Goal: Task Accomplishment & Management: Manage account settings

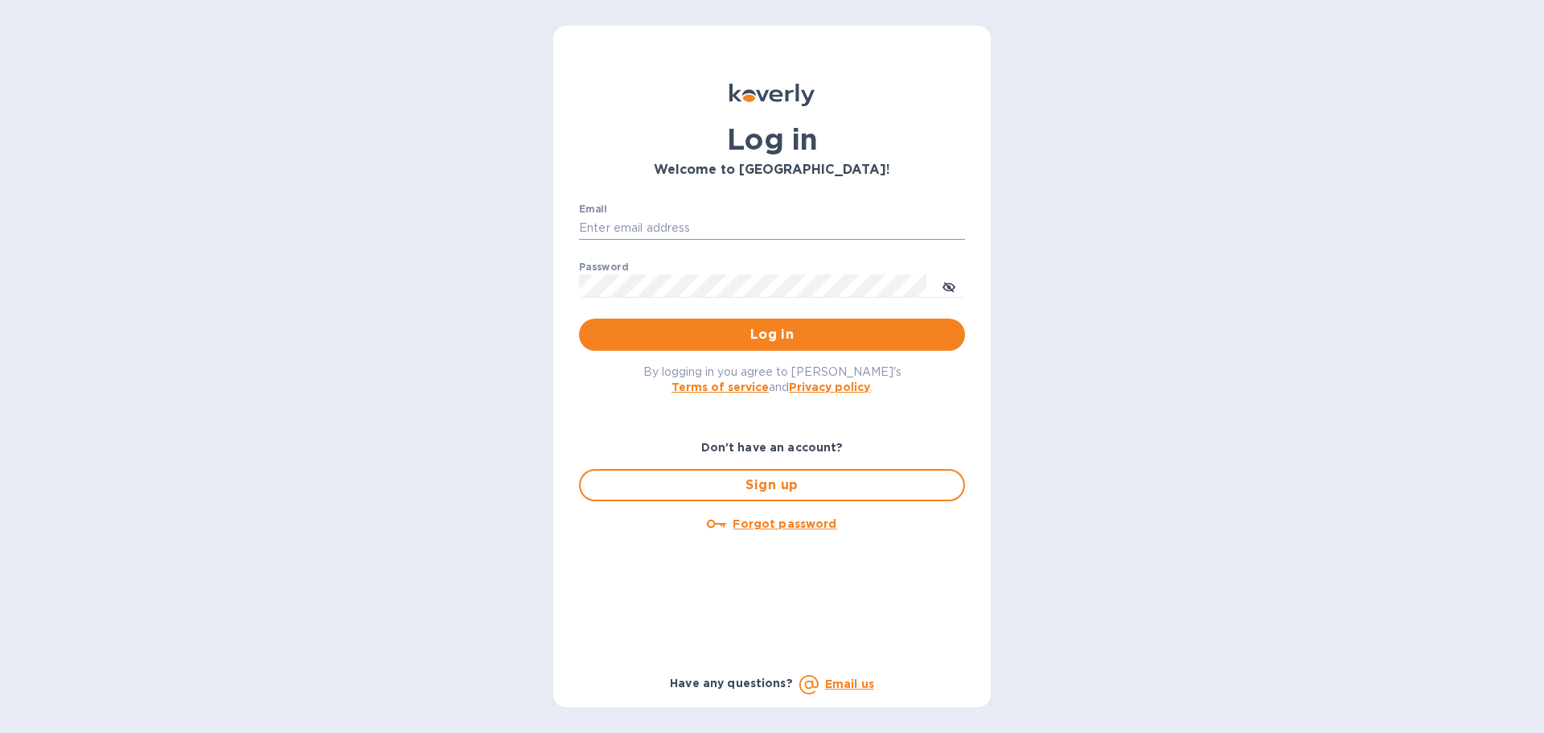
click at [652, 231] on input "Email" at bounding box center [772, 228] width 386 height 24
type input "[EMAIL_ADDRESS][DOMAIN_NAME]"
click at [741, 334] on span "Log in" at bounding box center [772, 334] width 360 height 19
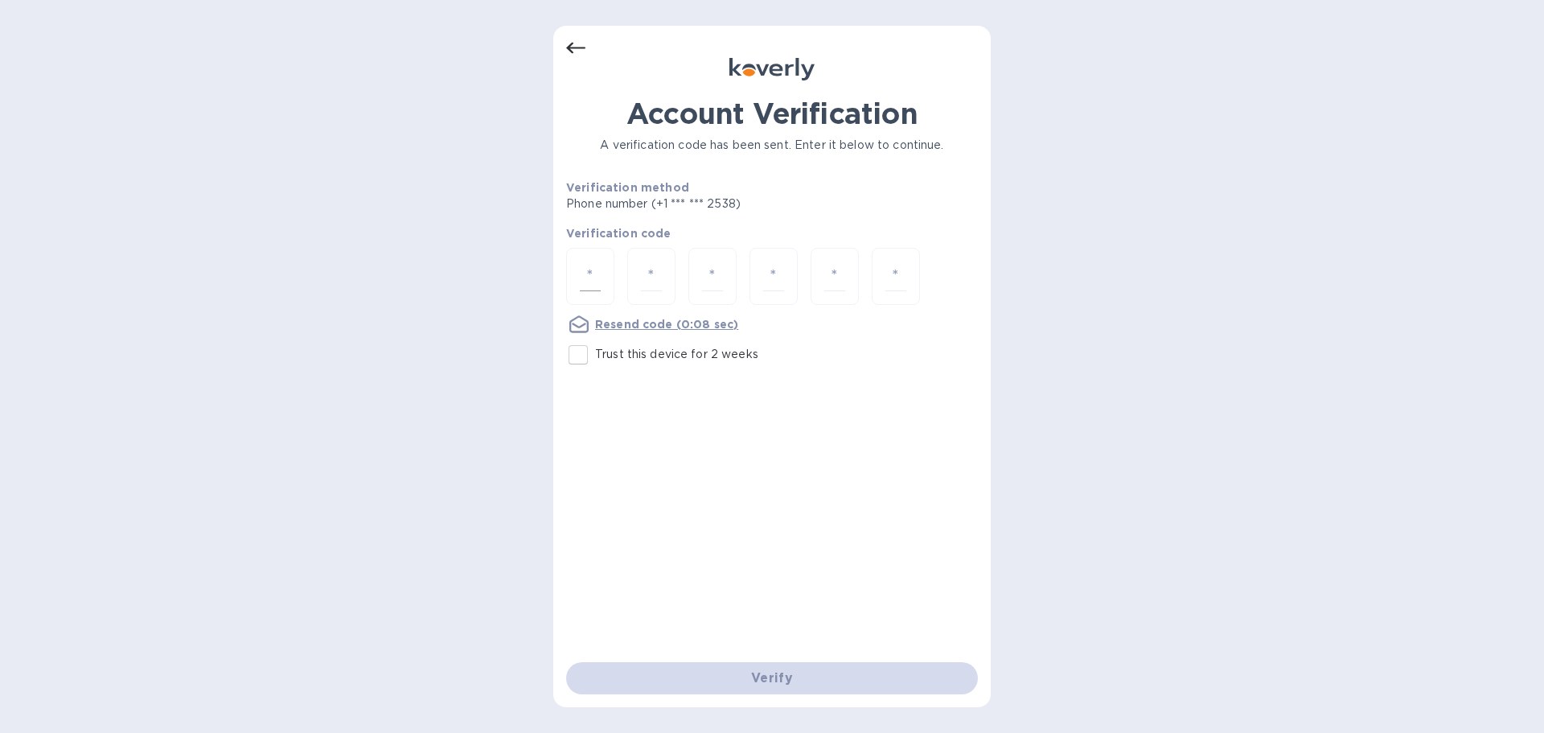
click at [597, 267] on input "number" at bounding box center [590, 276] width 21 height 30
click at [583, 351] on input "Trust this device for 2 weeks" at bounding box center [578, 355] width 34 height 34
checkbox input "true"
click at [601, 275] on div at bounding box center [590, 276] width 48 height 57
type input "1"
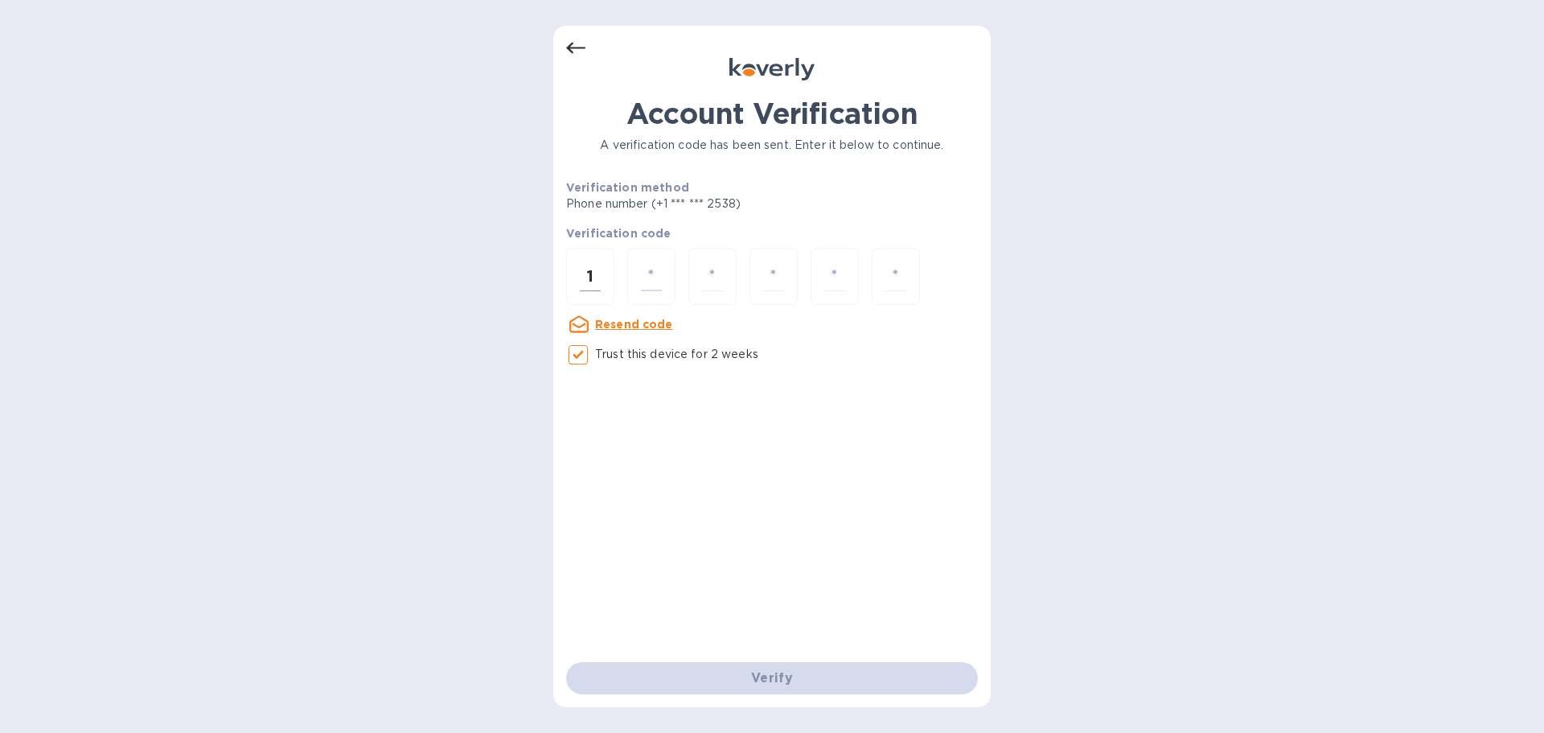
type input "8"
type input "3"
type input "9"
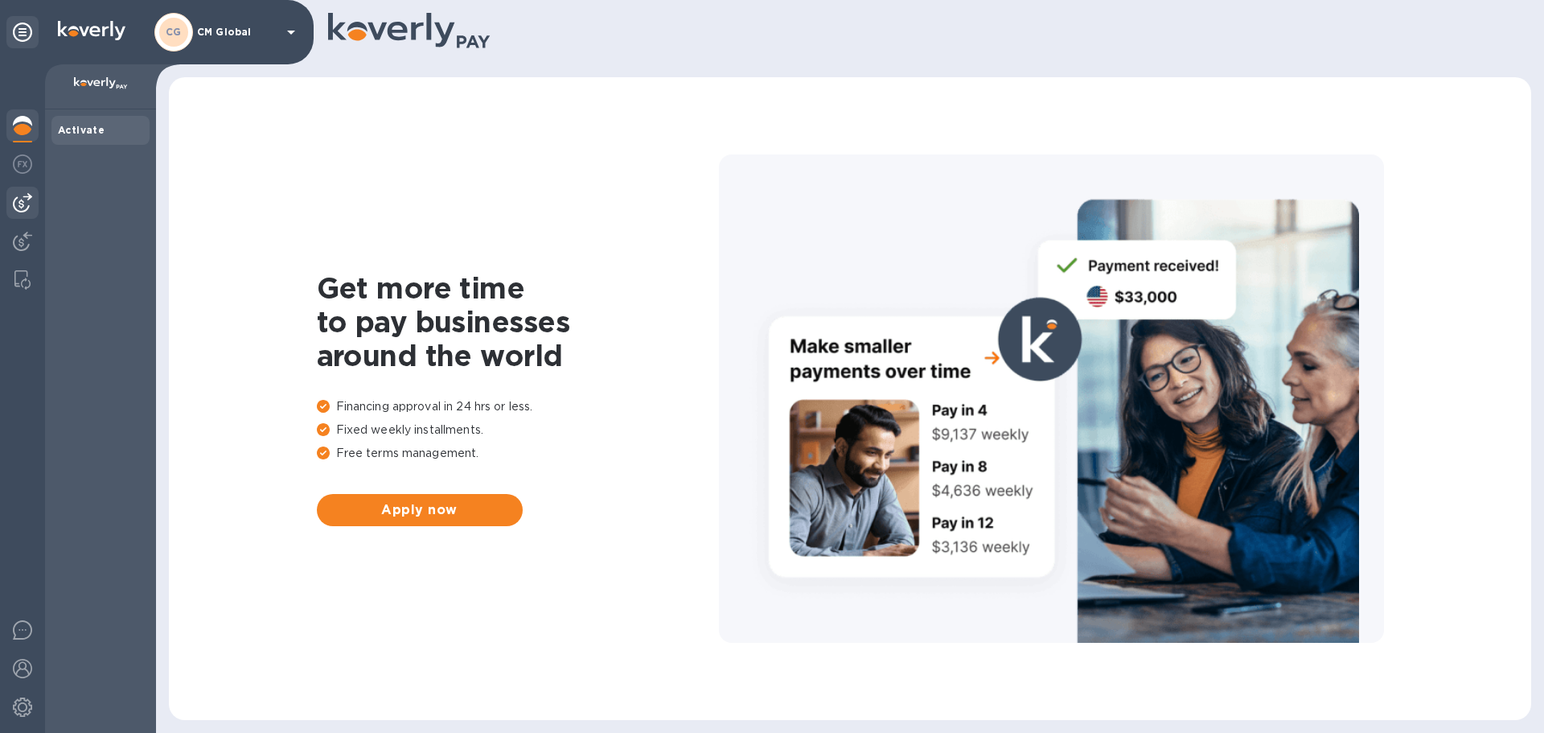
click at [22, 199] on img at bounding box center [22, 202] width 19 height 19
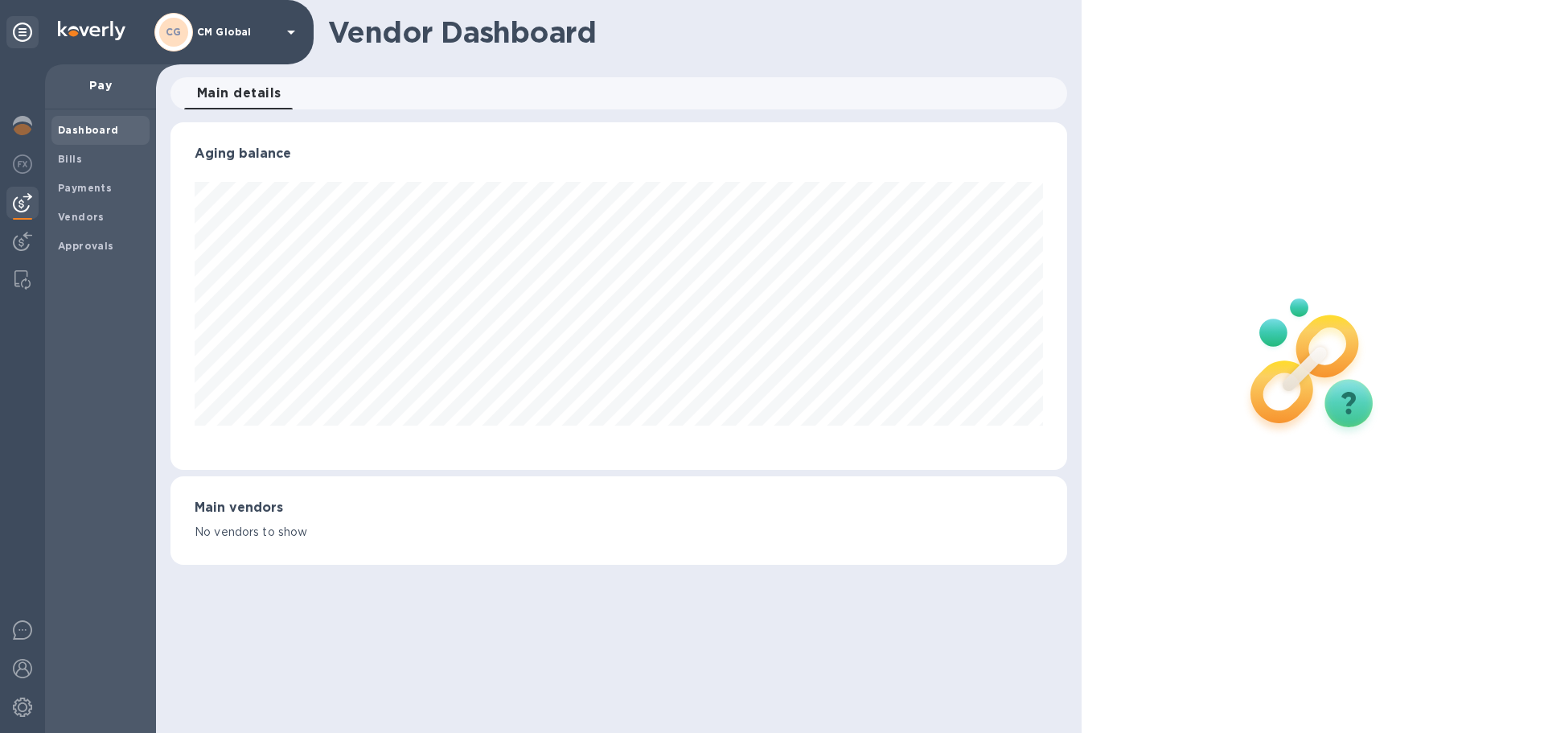
scroll to position [347, 896]
click at [72, 163] on b "Bills" at bounding box center [70, 159] width 24 height 12
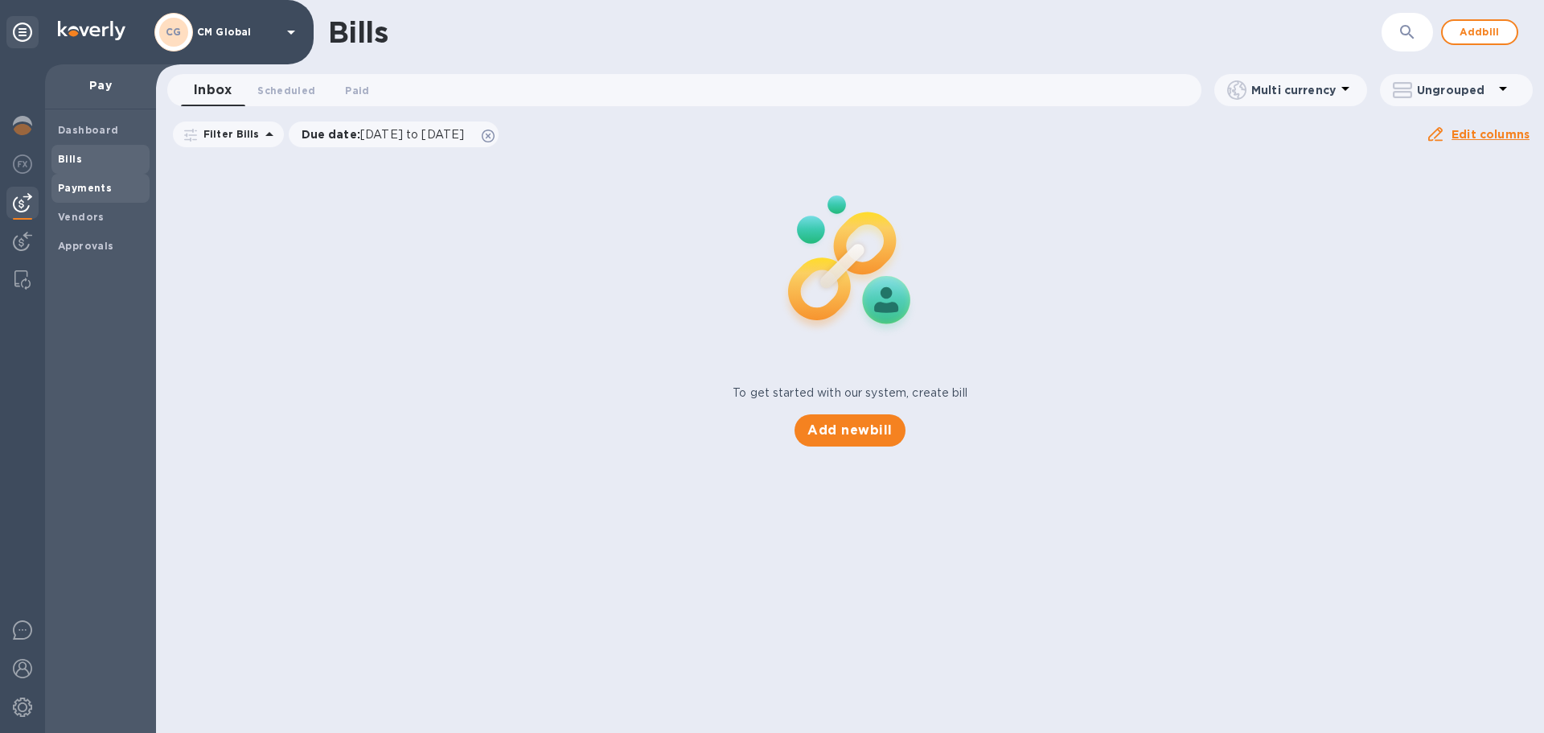
click at [74, 199] on div "Payments" at bounding box center [100, 188] width 98 height 29
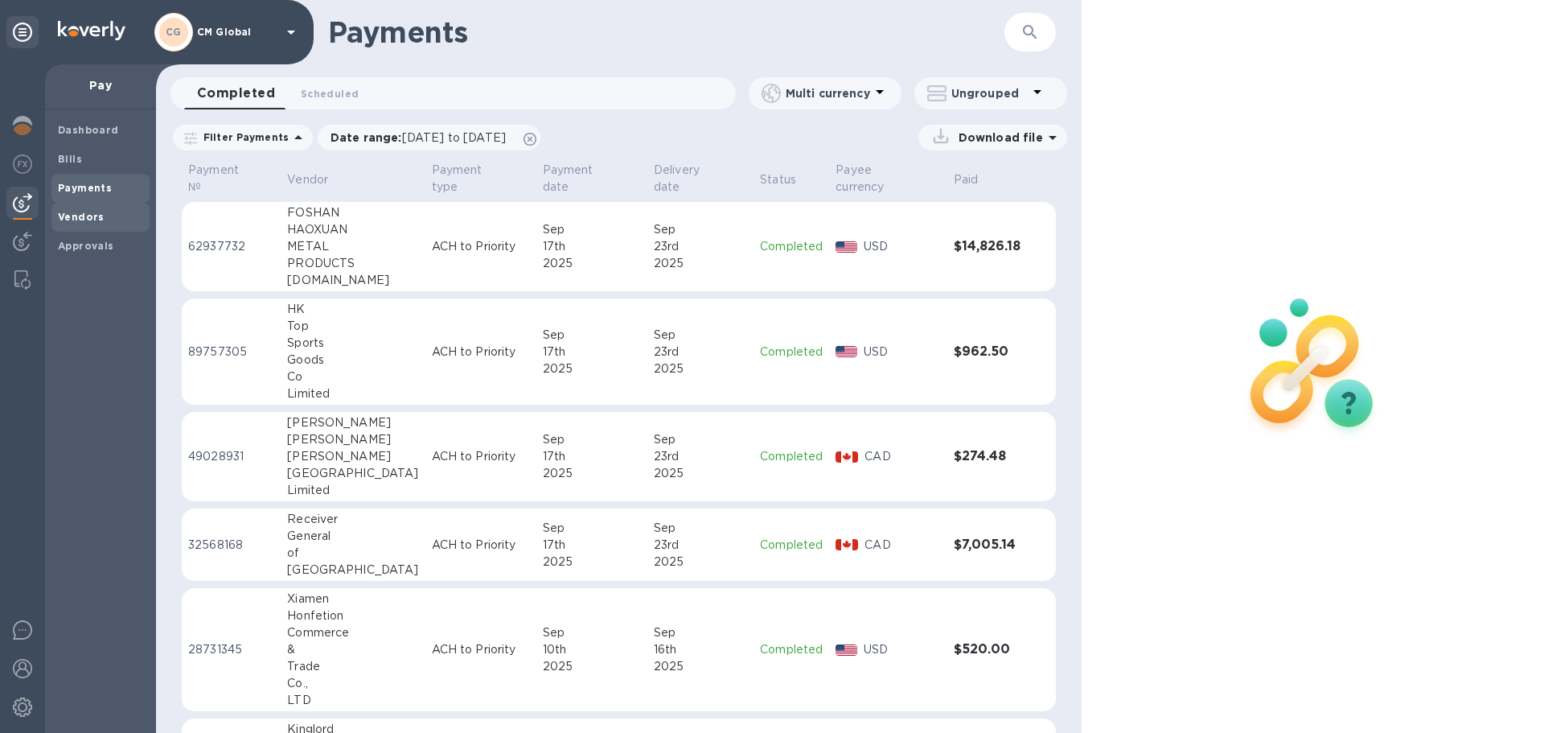
click at [86, 220] on b "Vendors" at bounding box center [81, 217] width 47 height 12
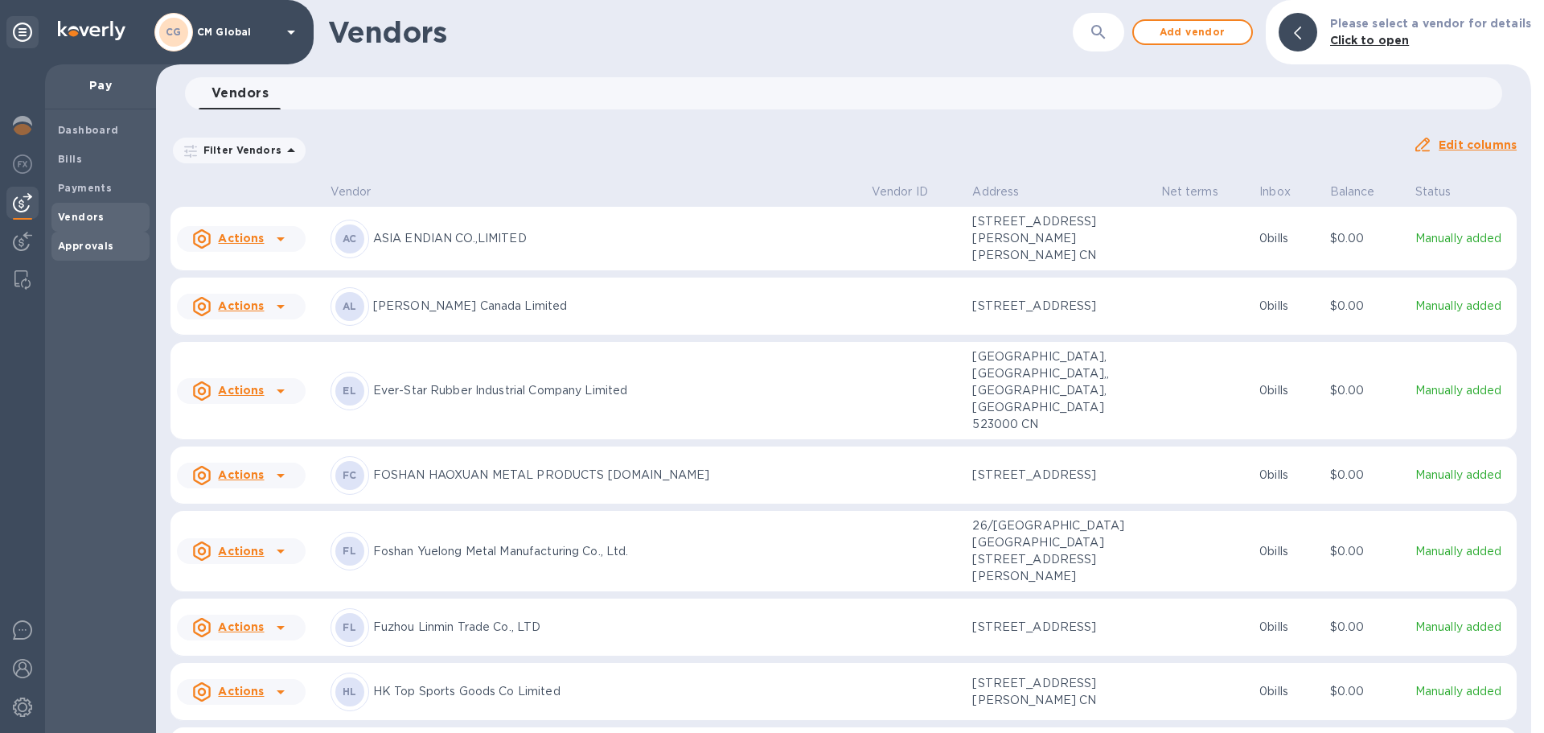
click at [89, 242] on b "Approvals" at bounding box center [86, 246] width 56 height 12
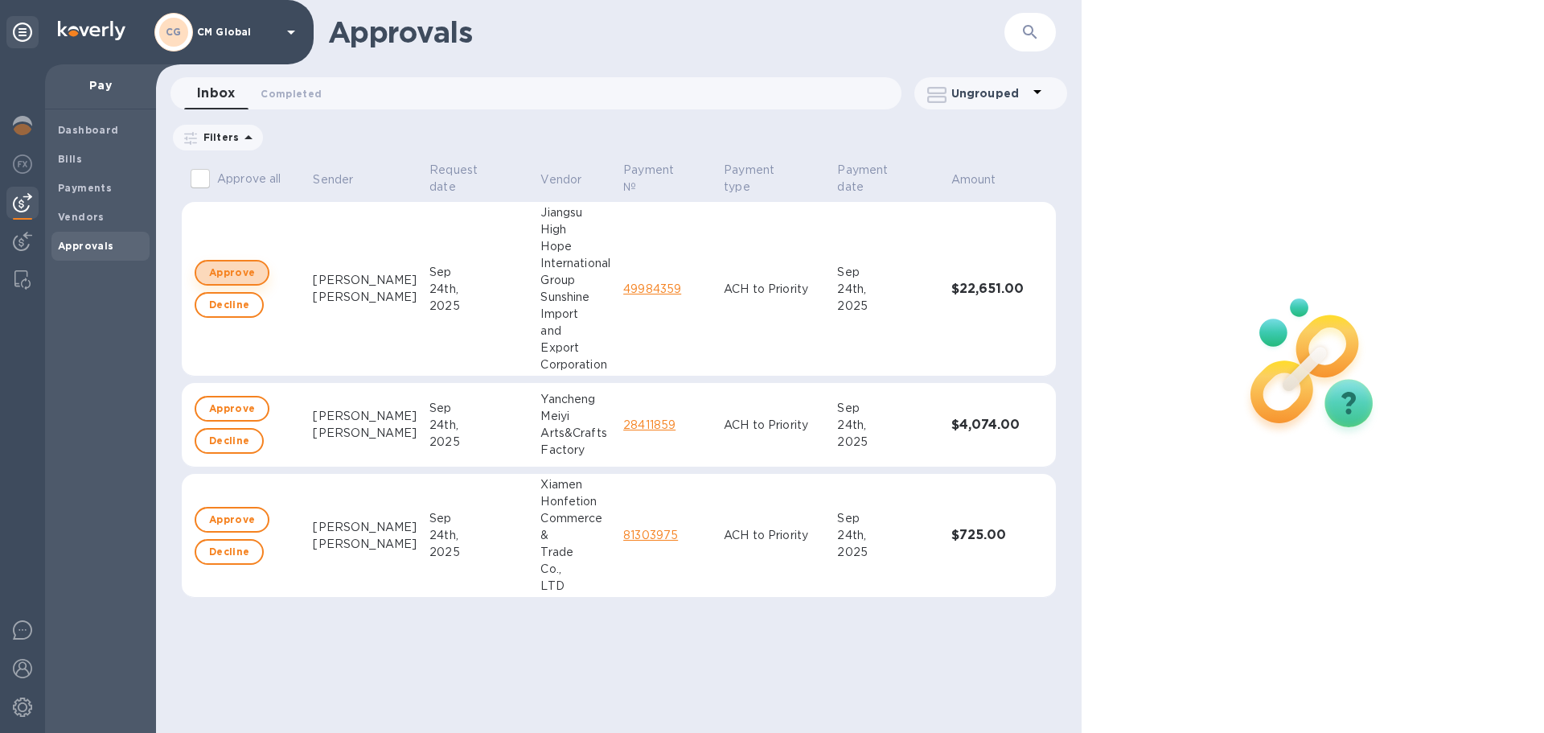
click at [244, 269] on span "Approve" at bounding box center [232, 272] width 46 height 19
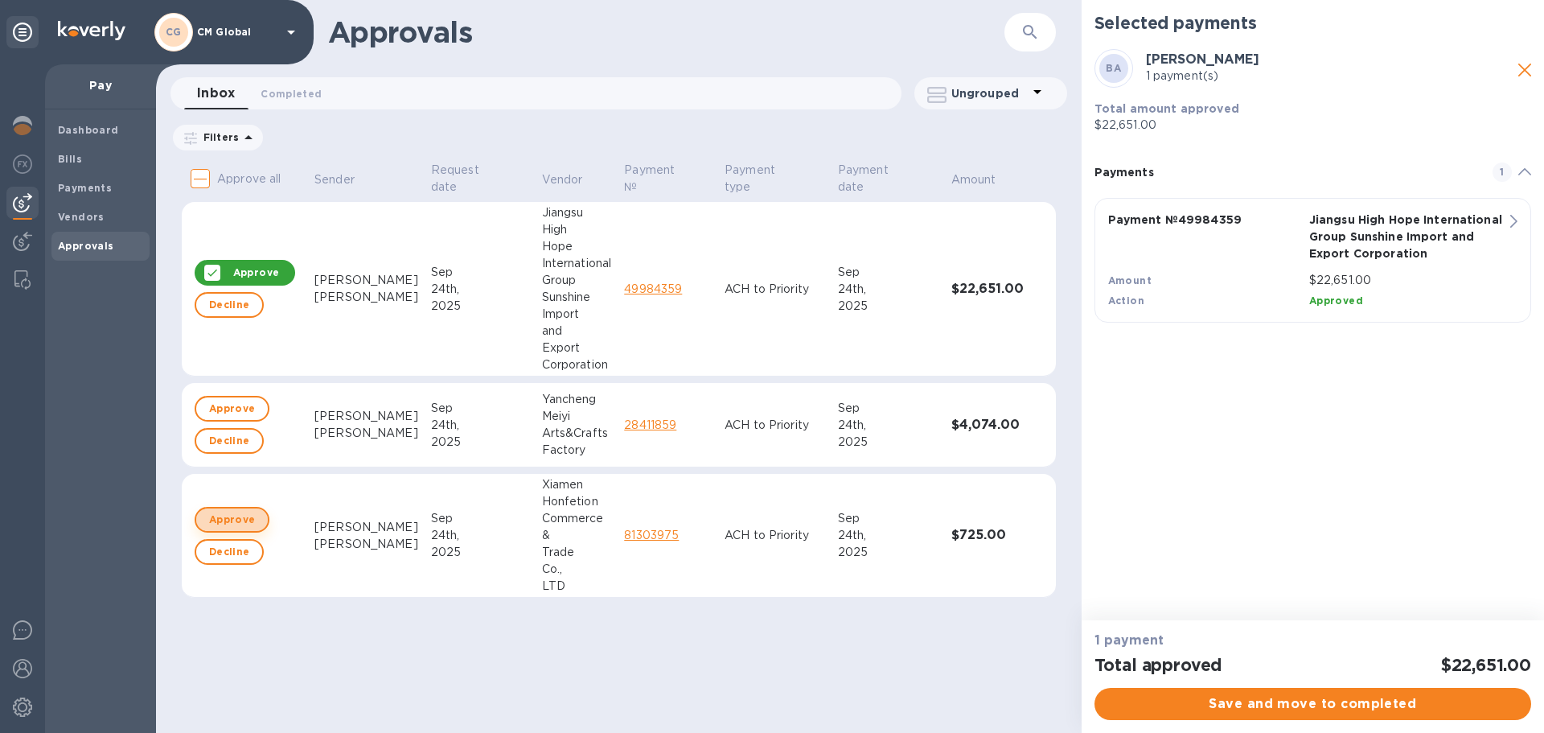
click at [225, 513] on span "Approve" at bounding box center [232, 519] width 46 height 19
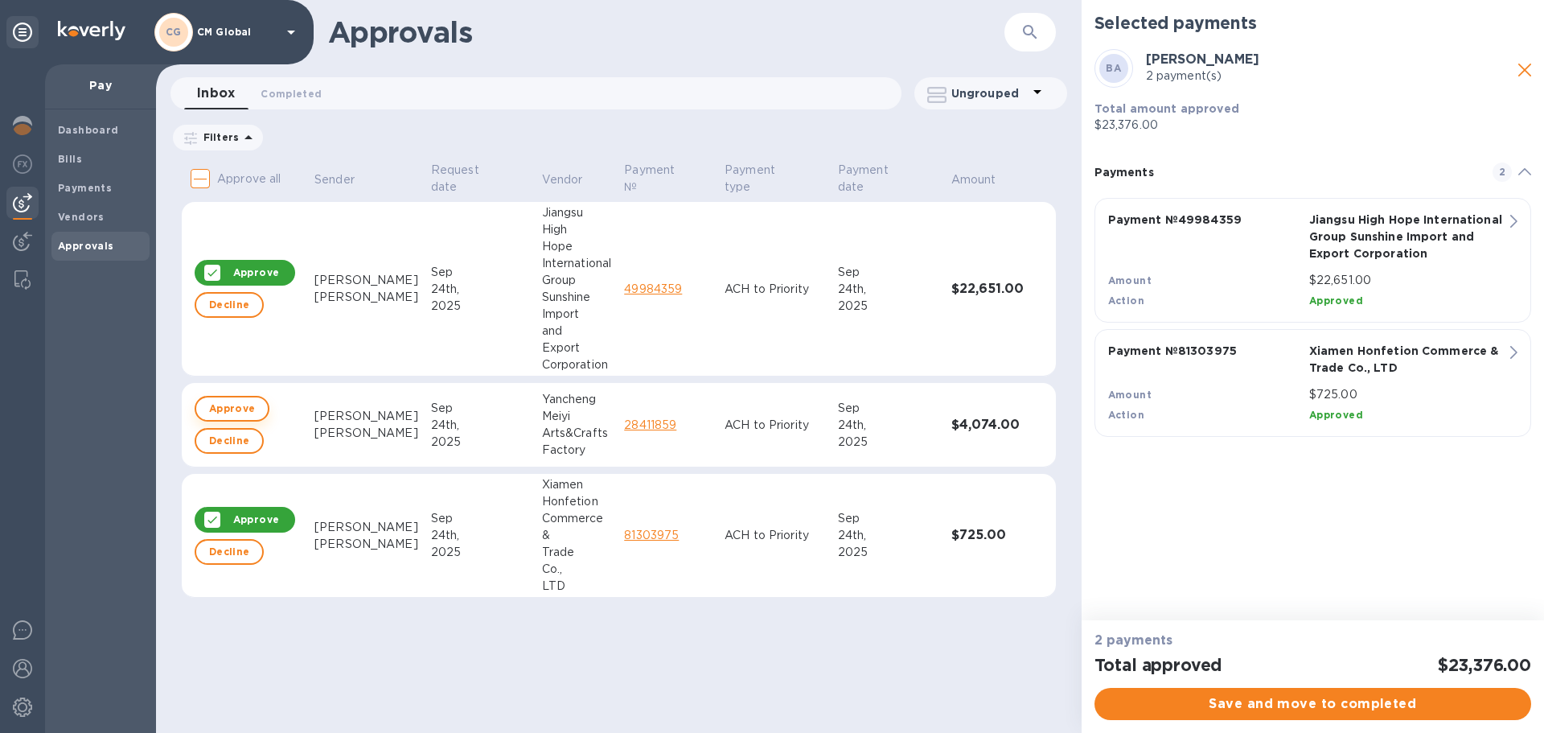
click at [252, 412] on span "Approve" at bounding box center [232, 408] width 46 height 19
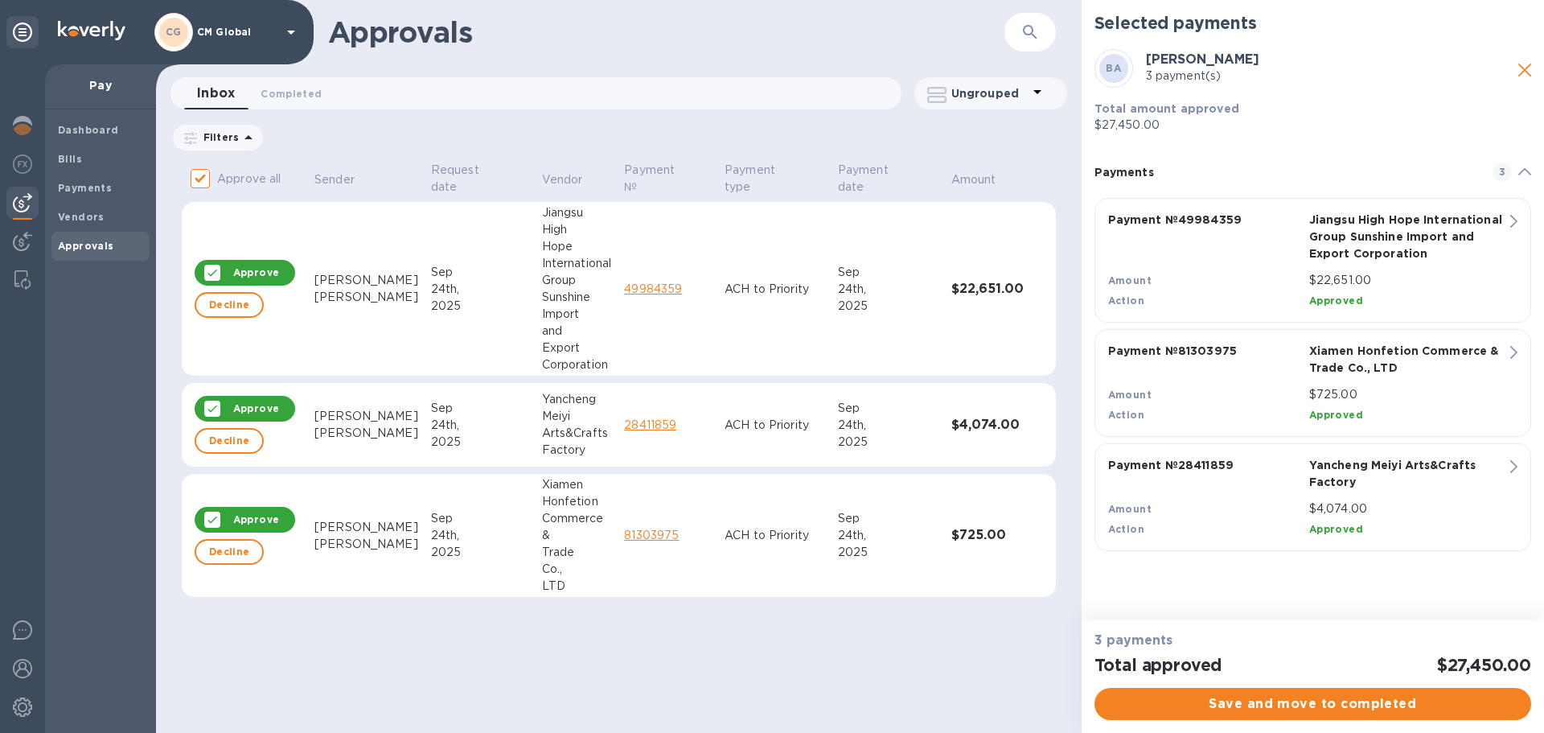
checkbox input "true"
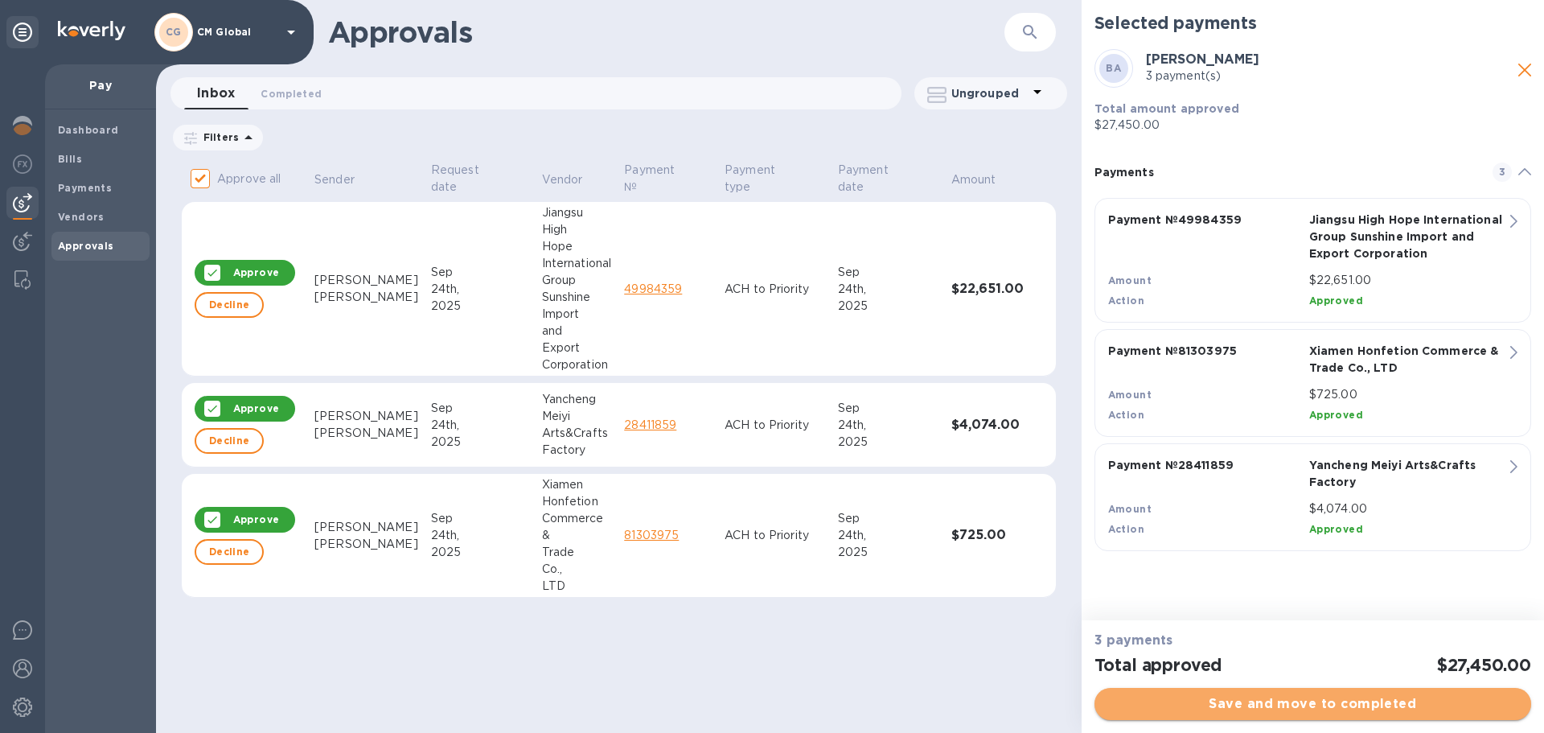
click at [1393, 711] on span "Save and move to completed" at bounding box center [1312, 703] width 411 height 19
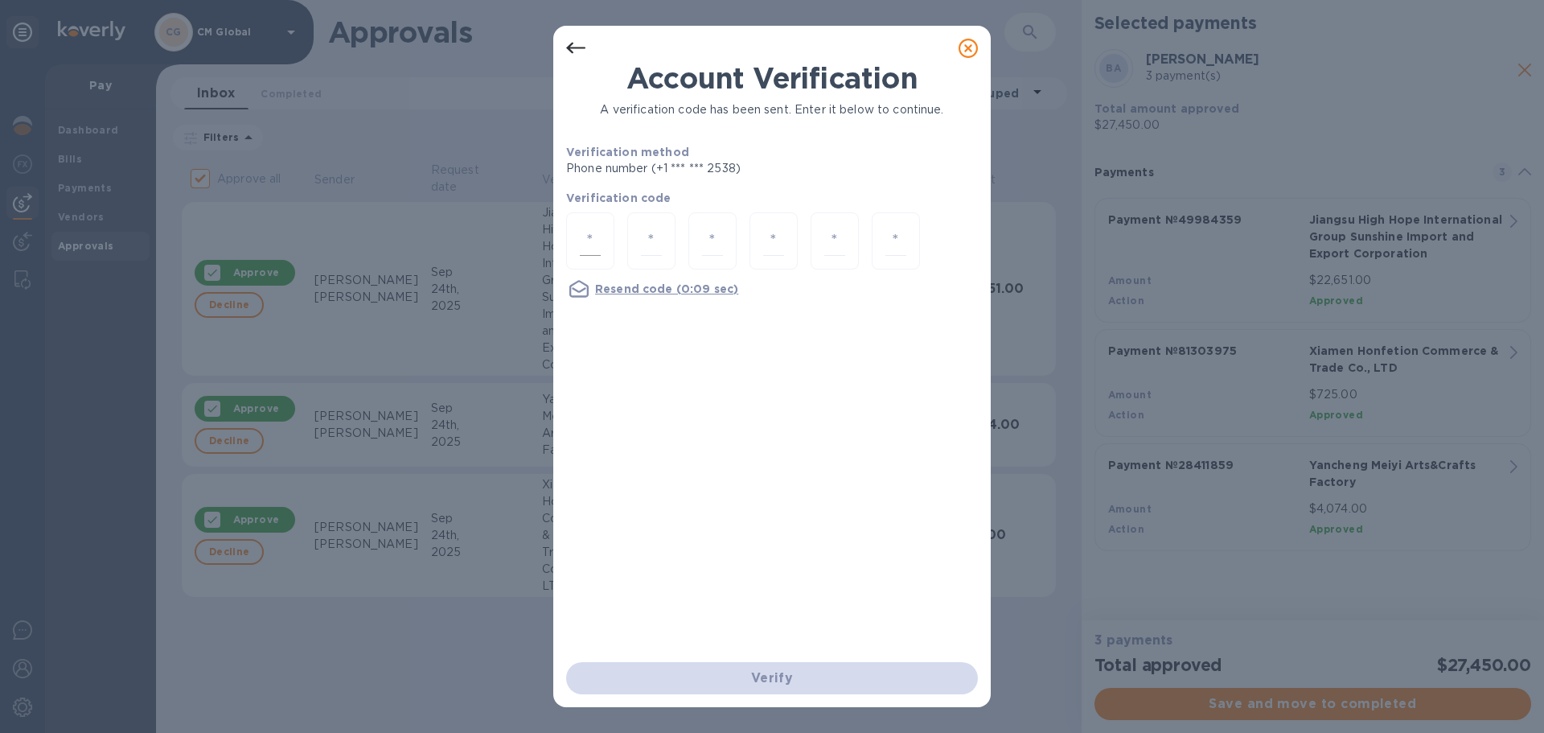
click at [590, 244] on input "number" at bounding box center [590, 241] width 21 height 30
type input "8"
type input "4"
type input "9"
type input "5"
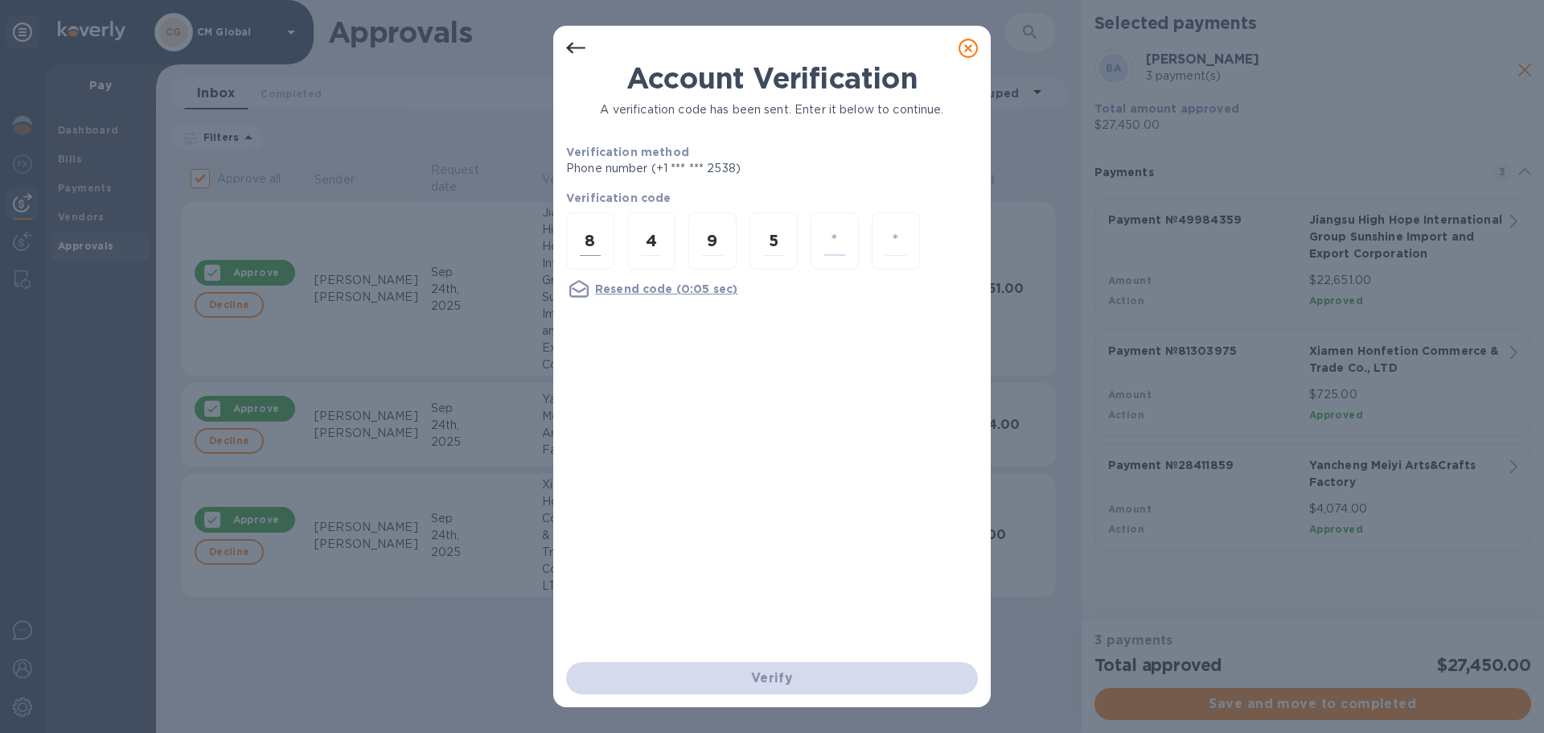
type input "8"
type input "2"
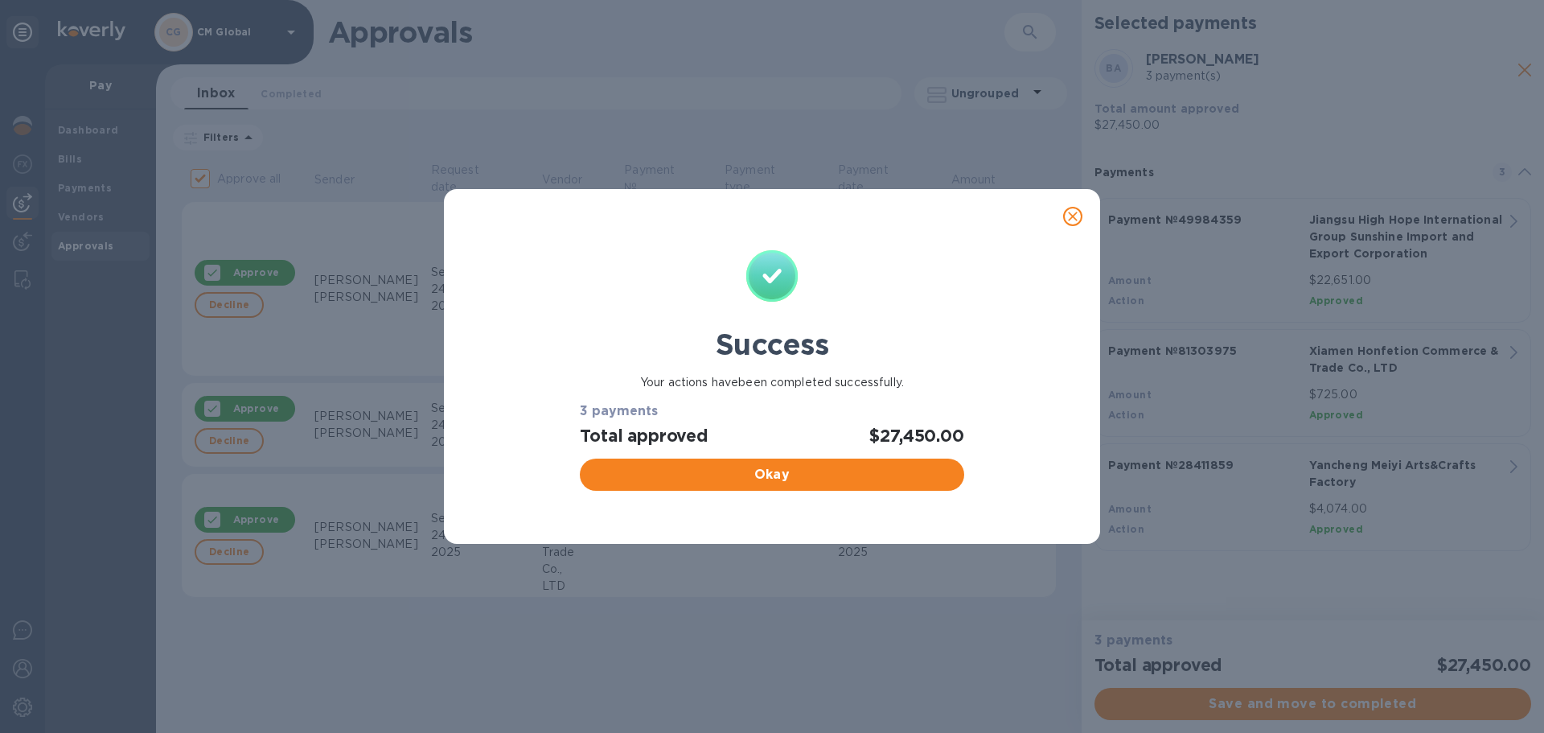
checkbox input "false"
click at [825, 496] on div "Okay" at bounding box center [771, 474] width 396 height 45
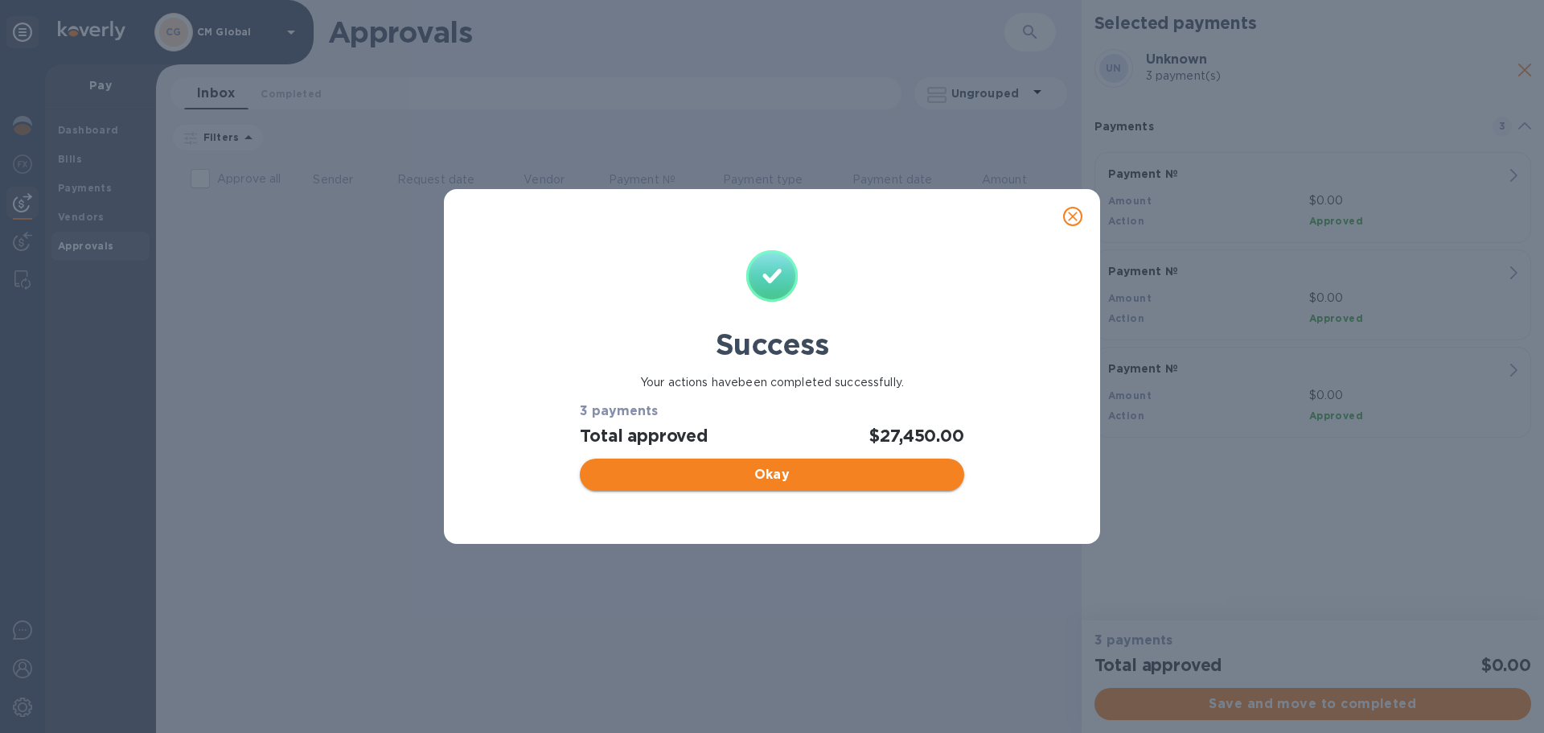
click at [825, 486] on button "Okay" at bounding box center [772, 474] width 384 height 32
